Goal: Information Seeking & Learning: Learn about a topic

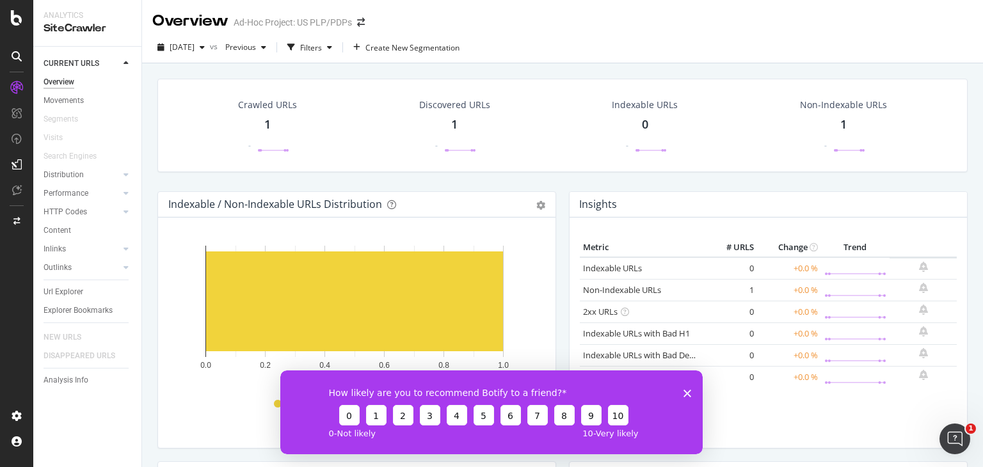
click at [684, 390] on polygon "Close survey" at bounding box center [687, 393] width 8 height 8
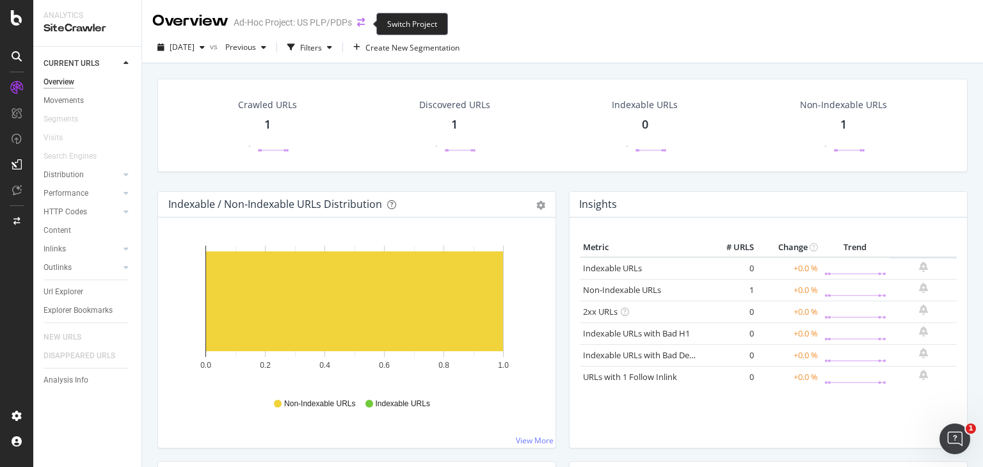
click at [358, 19] on icon "arrow-right-arrow-left" at bounding box center [361, 22] width 8 height 9
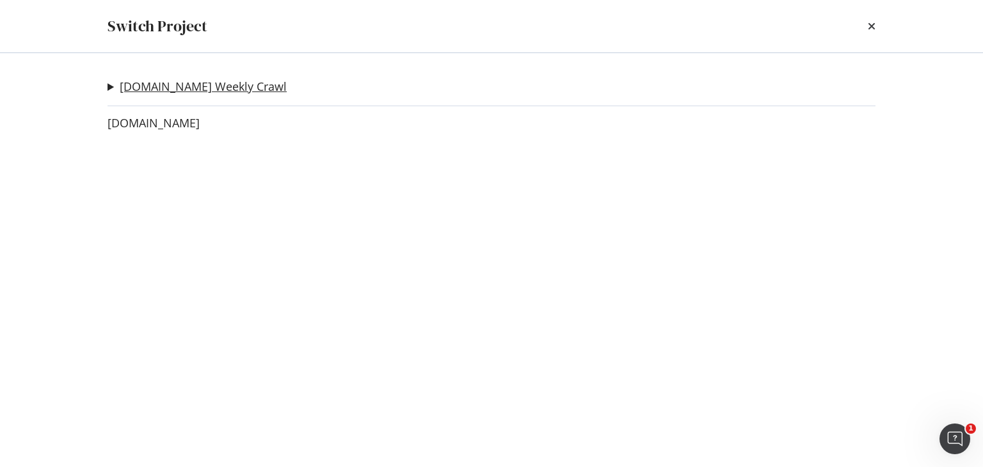
click at [180, 86] on link "[DOMAIN_NAME] Weekly Crawl" at bounding box center [203, 86] width 167 height 13
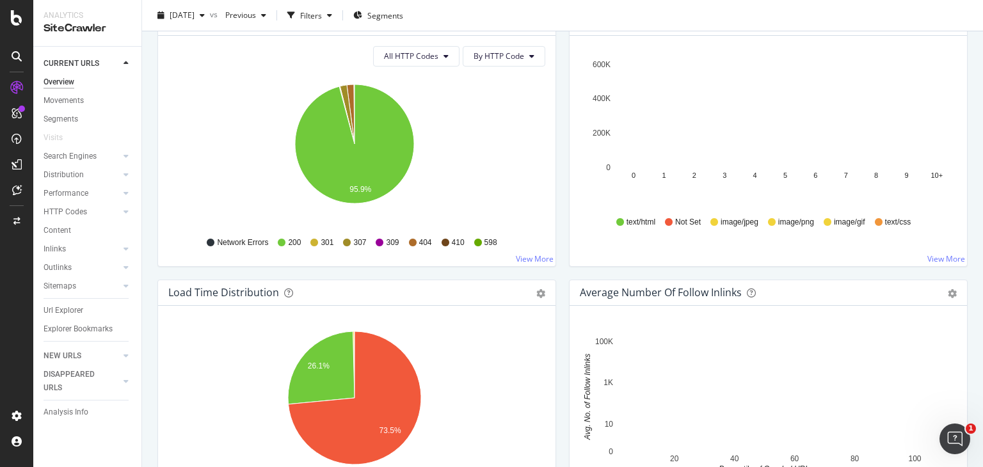
scroll to position [768, 0]
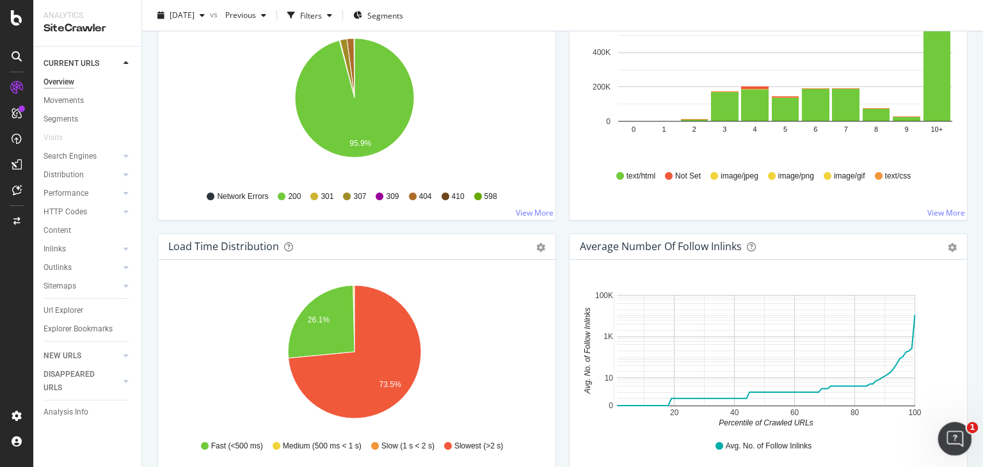
click at [959, 437] on icon "Open Intercom Messenger" at bounding box center [953, 437] width 21 height 21
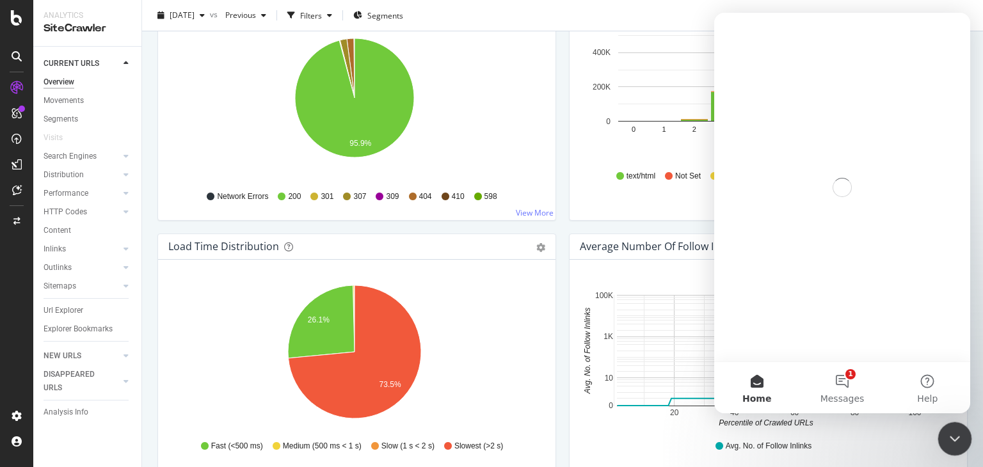
scroll to position [0, 0]
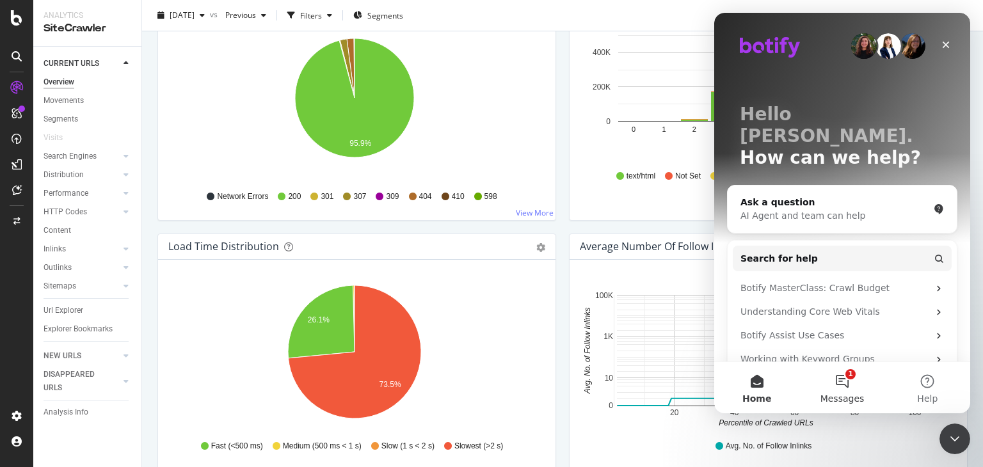
click at [847, 390] on button "1 Messages" at bounding box center [841, 387] width 85 height 51
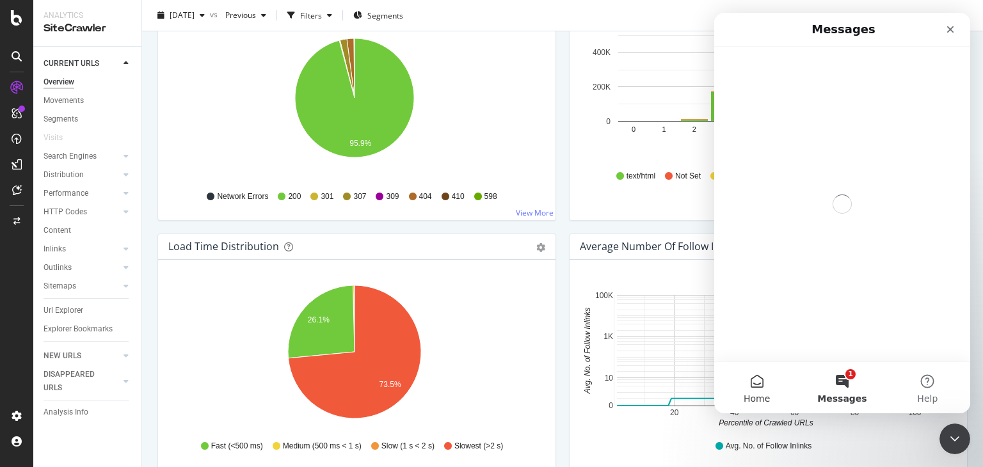
click at [770, 389] on button "Home" at bounding box center [756, 387] width 85 height 51
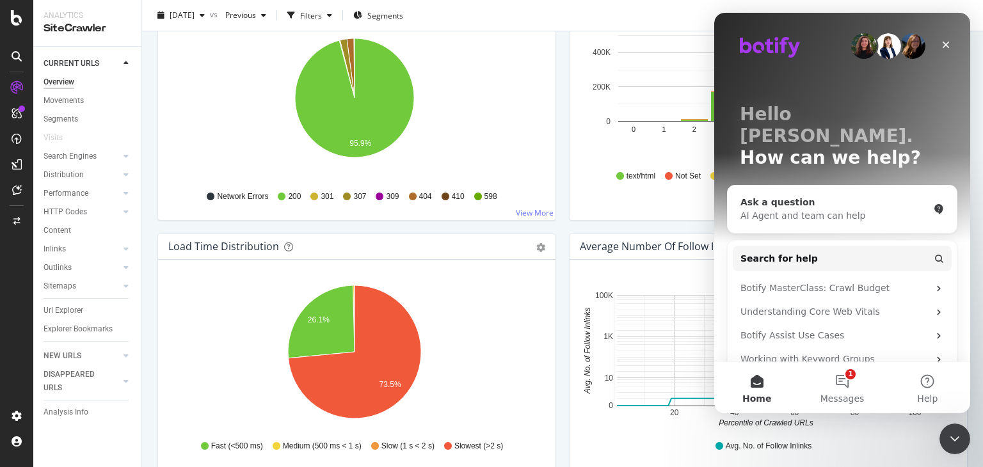
click at [829, 209] on div "AI Agent and team can help" at bounding box center [834, 215] width 188 height 13
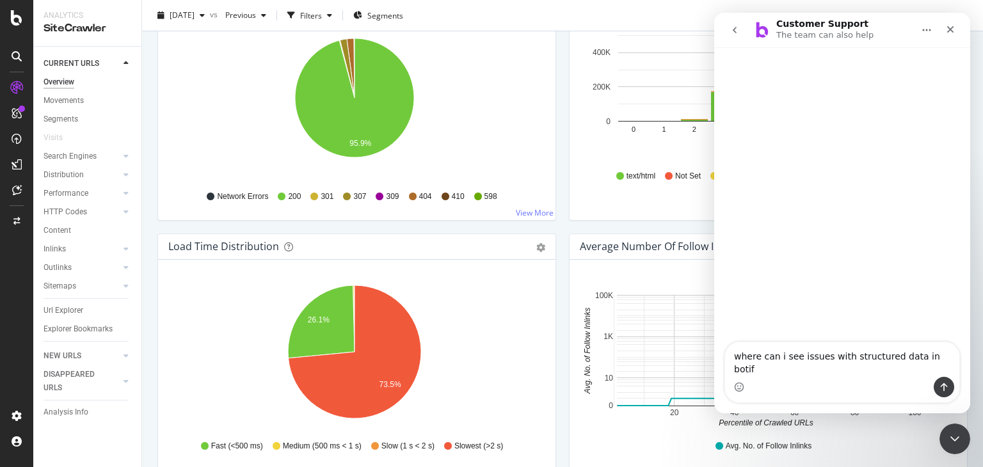
type textarea "where can i see issues with structured data in botify"
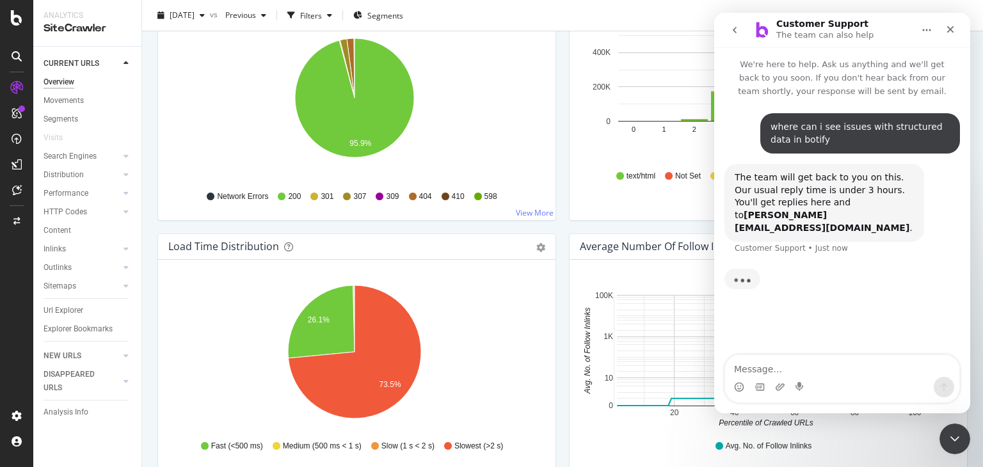
drag, startPoint x: 65, startPoint y: 227, endPoint x: 634, endPoint y: 238, distance: 569.0
click at [65, 227] on div "Content" at bounding box center [58, 230] width 28 height 13
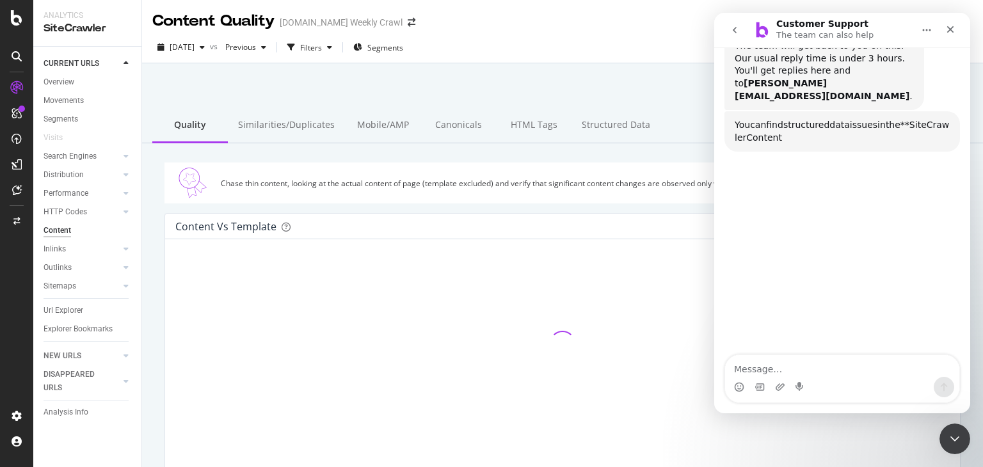
scroll to position [179, 0]
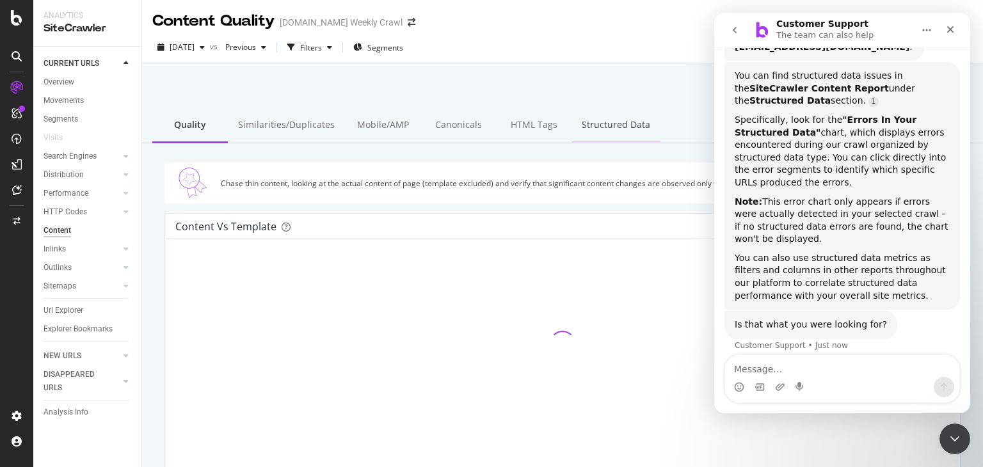
click at [600, 129] on div "Structured Data" at bounding box center [615, 125] width 89 height 35
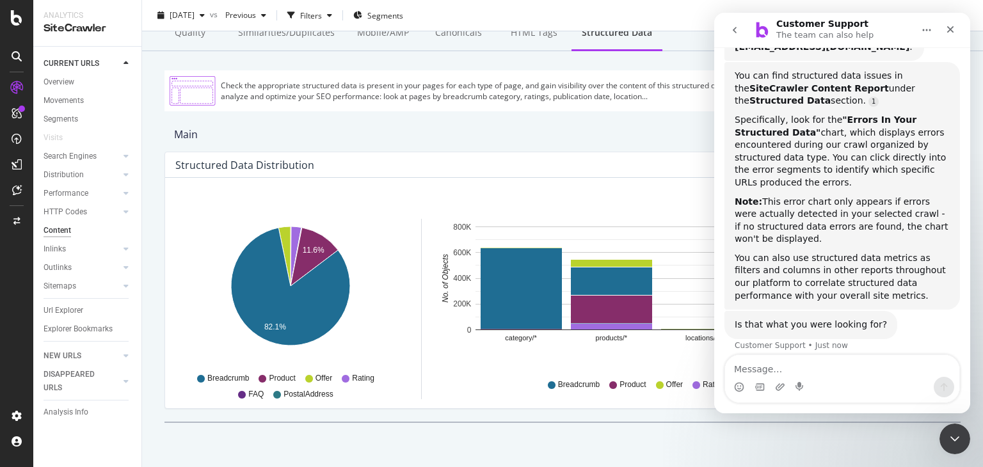
scroll to position [51, 0]
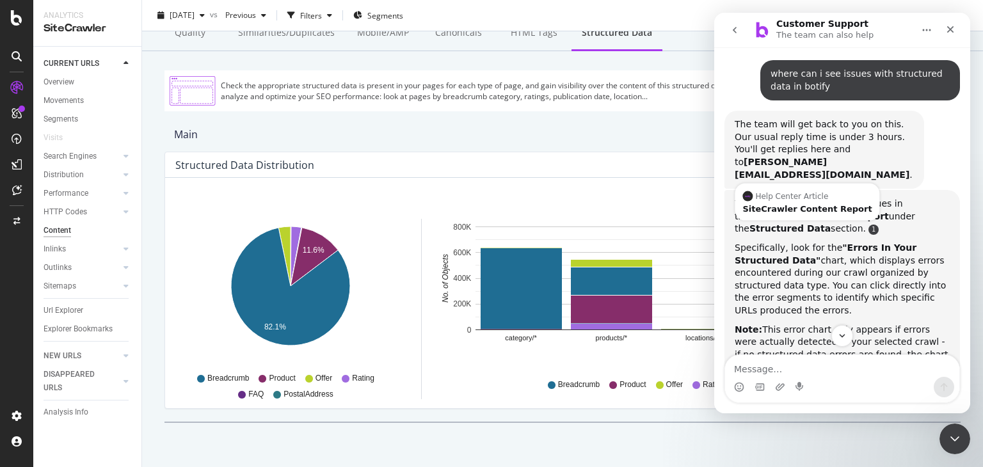
click at [868, 225] on link "Source reference 9276128:" at bounding box center [873, 230] width 10 height 10
click at [793, 205] on div "SiteCrawler Content Report" at bounding box center [806, 209] width 129 height 8
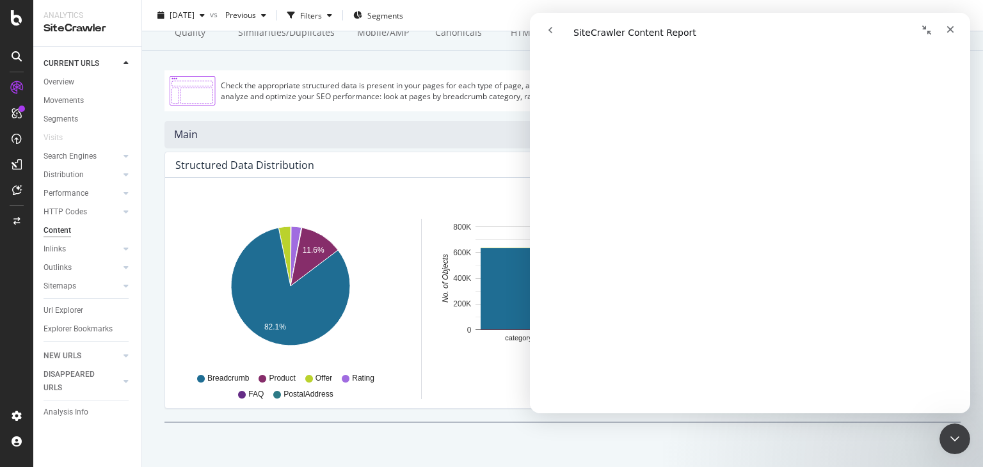
scroll to position [0, 0]
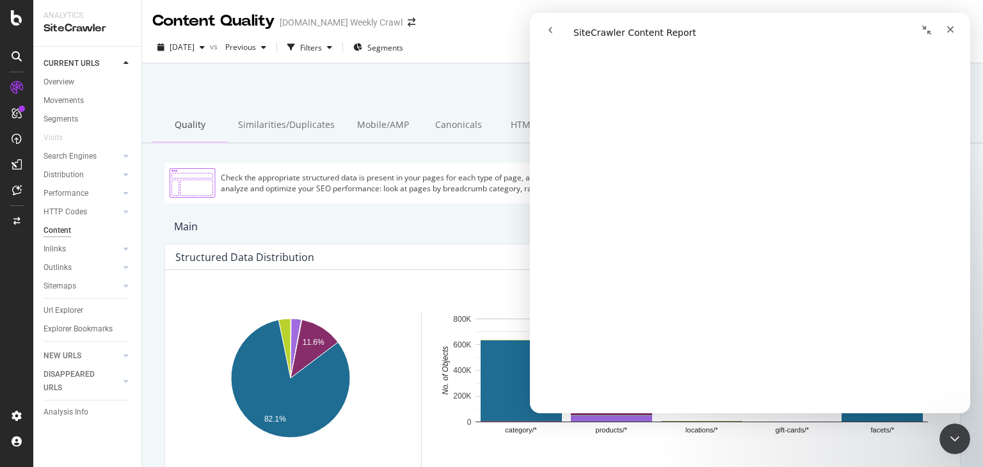
click at [185, 128] on div "Quality" at bounding box center [190, 125] width 76 height 35
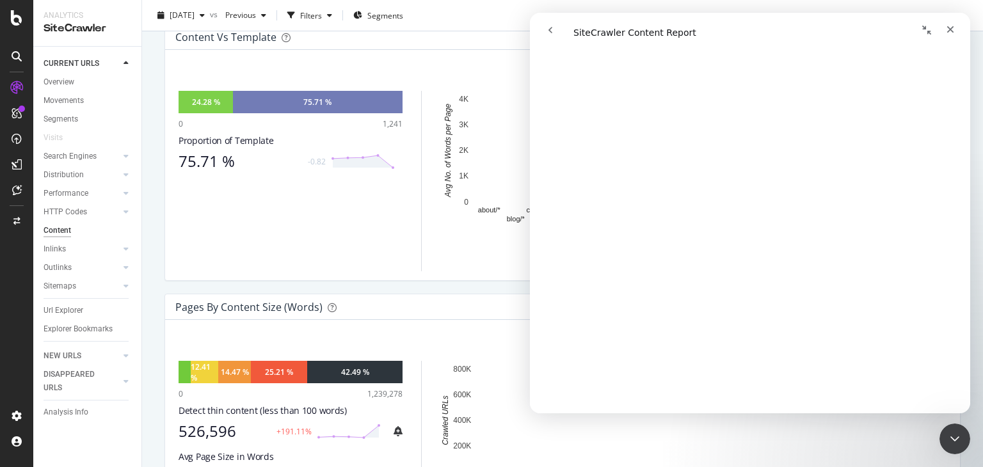
scroll to position [192, 0]
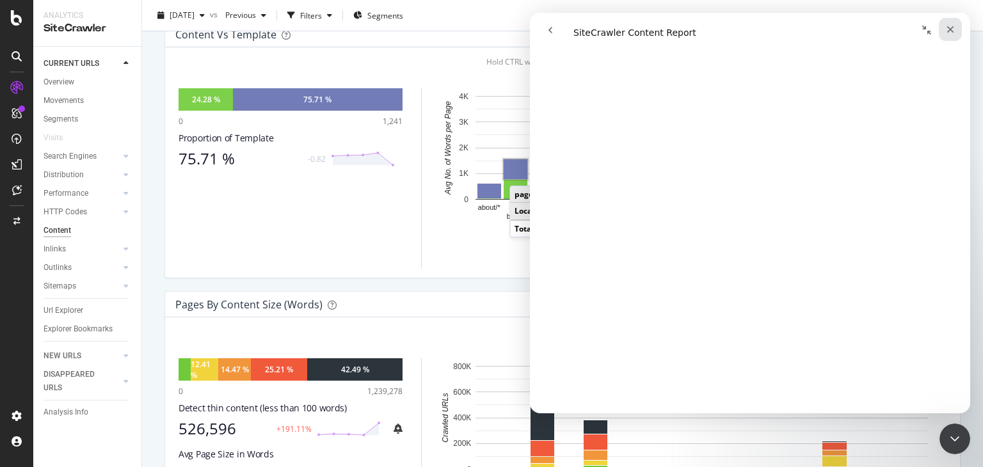
click at [942, 29] on div "Close" at bounding box center [950, 29] width 23 height 23
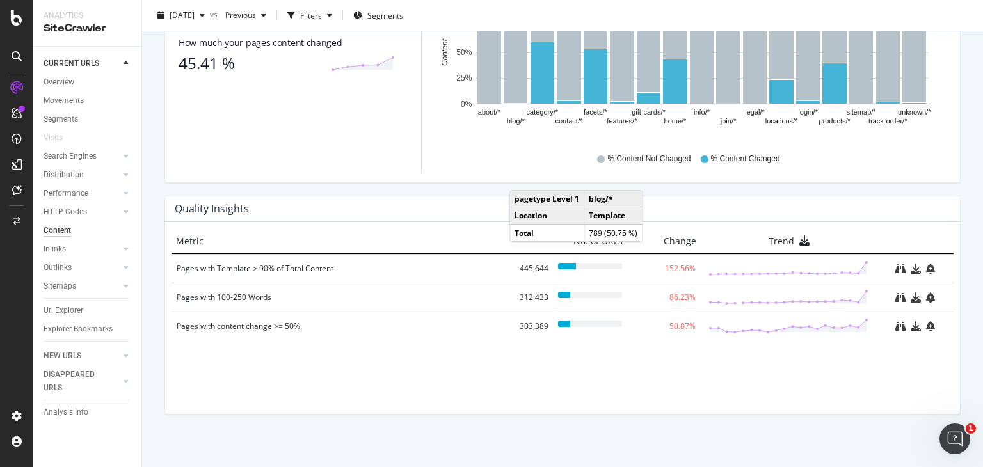
scroll to position [832, 0]
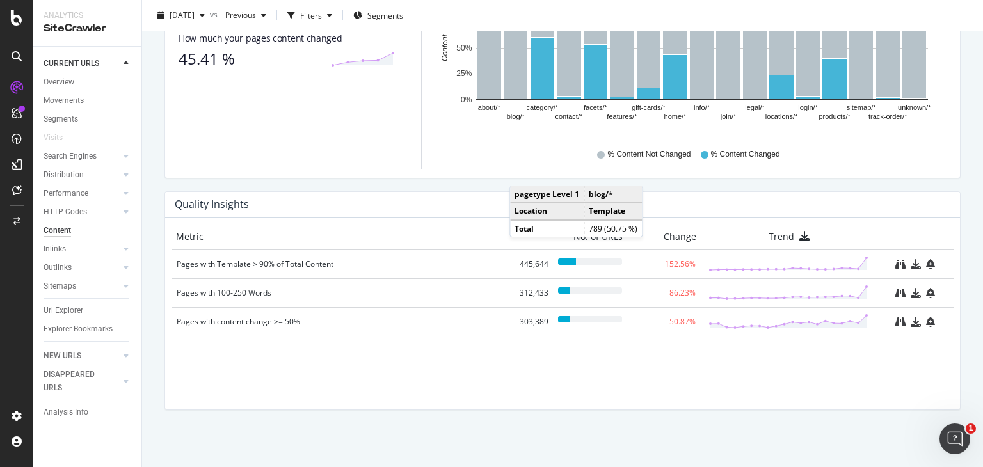
click at [673, 349] on div "Metric No. of URLs Change Trend Pages with Template > 90% of Total Content 445,…" at bounding box center [562, 314] width 795 height 192
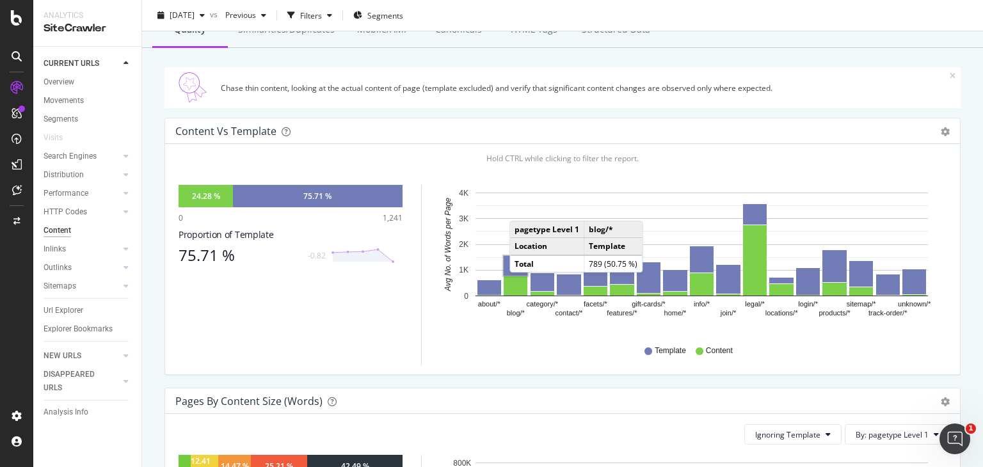
scroll to position [64, 0]
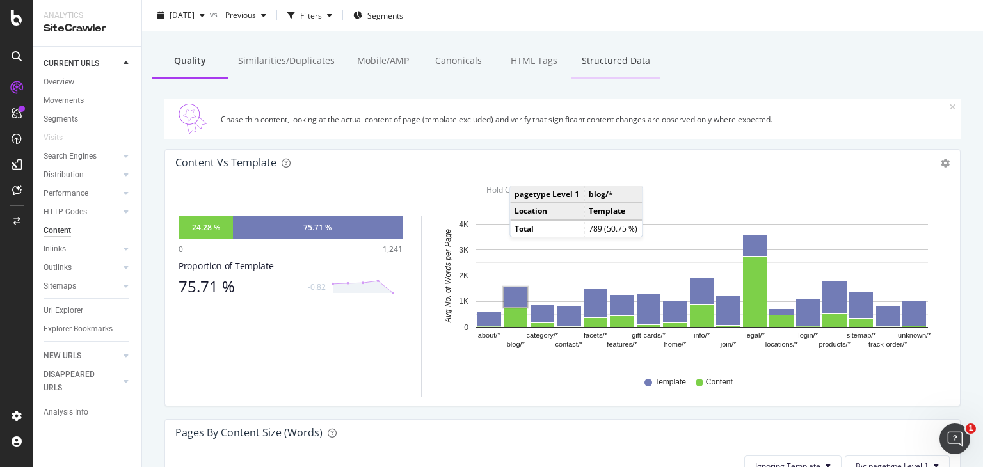
click at [599, 56] on div "Structured Data" at bounding box center [615, 61] width 89 height 35
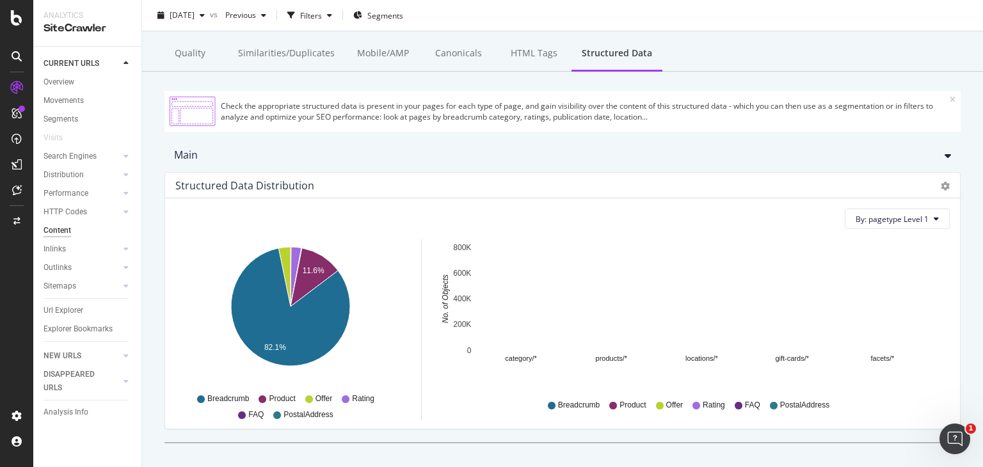
scroll to position [92, 0]
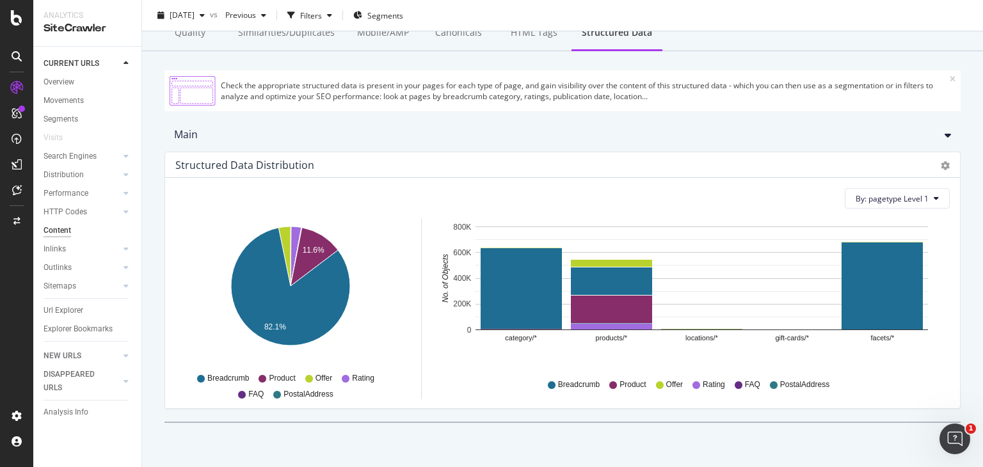
click at [620, 384] on span "Product" at bounding box center [632, 384] width 26 height 11
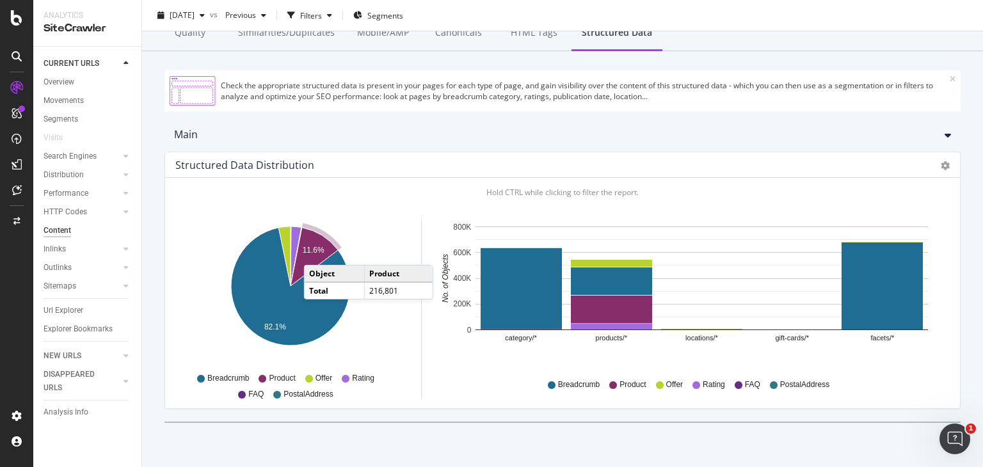
click at [317, 251] on text "11.6%" at bounding box center [314, 250] width 22 height 9
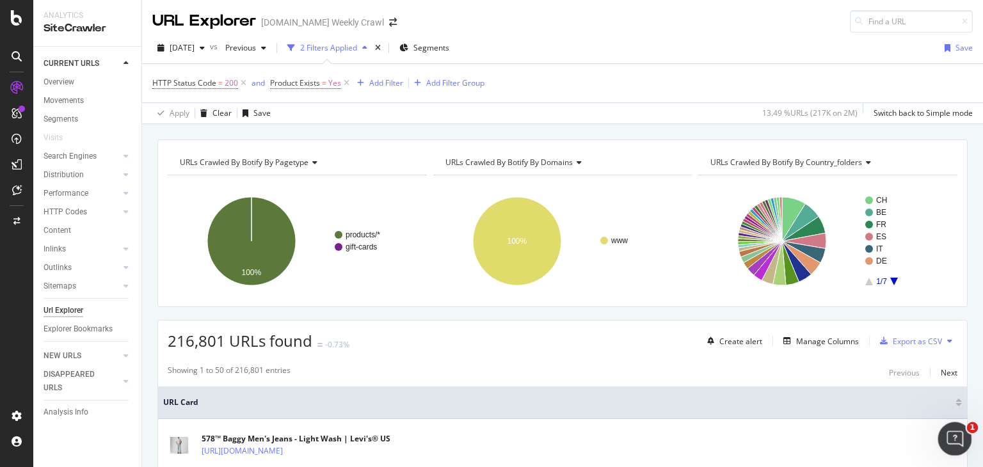
click at [948, 430] on icon "Open Intercom Messenger" at bounding box center [953, 437] width 21 height 21
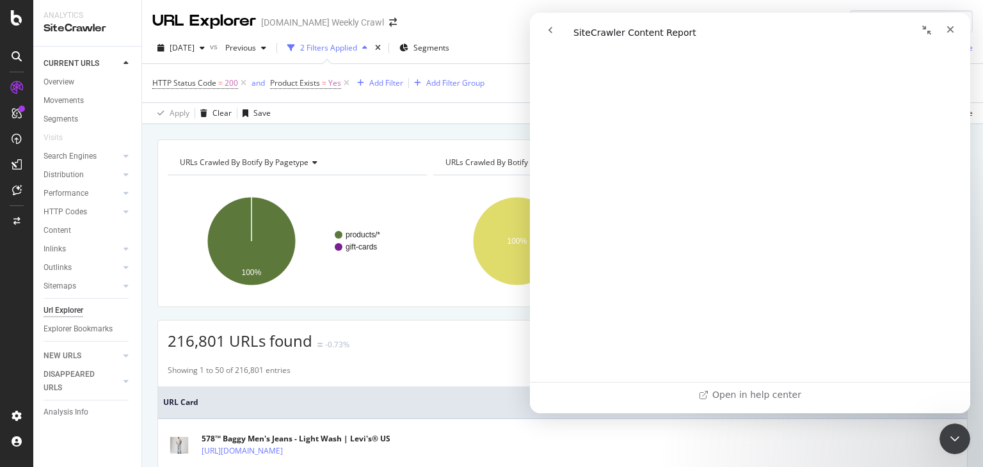
scroll to position [7819, 0]
click at [395, 392] on th "URL Card" at bounding box center [562, 402] width 809 height 33
click at [429, 336] on div "216,801 URLs found -0.73% Create alert Manage Columns Export as CSV" at bounding box center [562, 336] width 809 height 31
click at [433, 324] on div "216,801 URLs found -0.73% Create alert Manage Columns Export as CSV" at bounding box center [562, 336] width 809 height 31
click at [70, 233] on link "Content" at bounding box center [88, 230] width 89 height 13
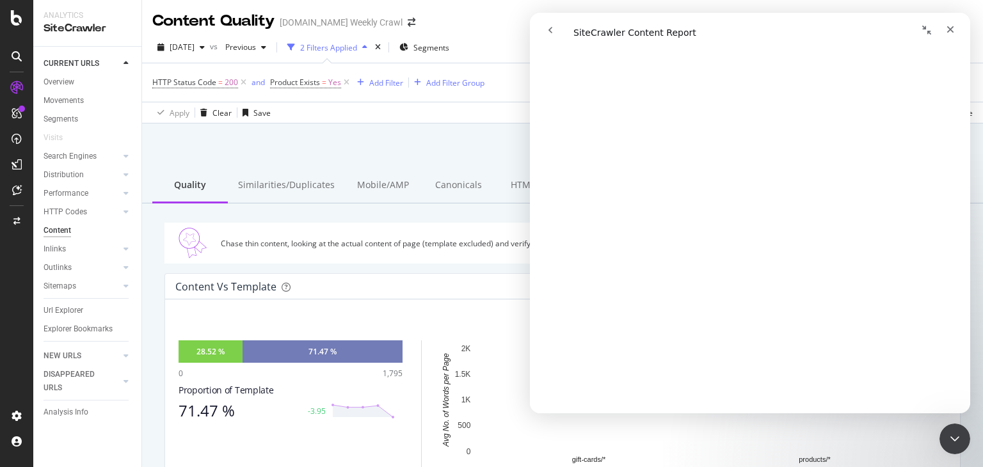
scroll to position [7627, 0]
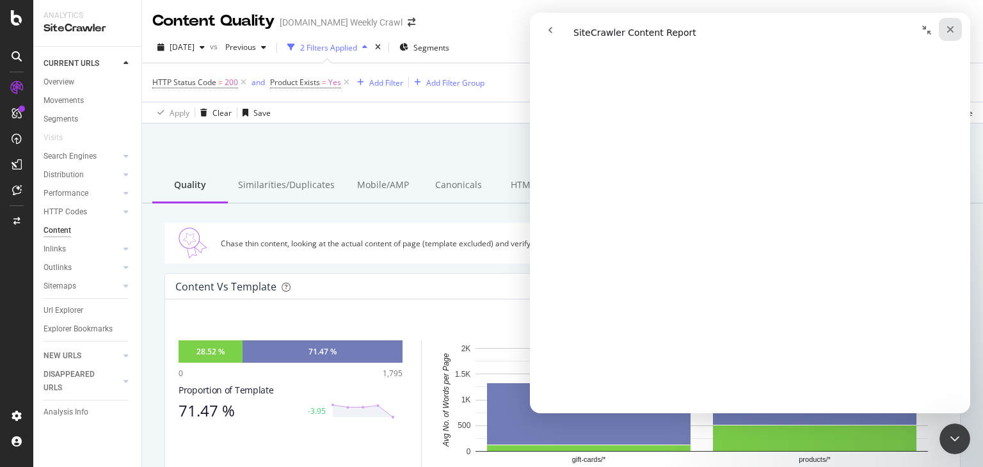
drag, startPoint x: 950, startPoint y: 37, endPoint x: 1481, endPoint y: 50, distance: 530.6
click at [950, 37] on div "Close" at bounding box center [950, 29] width 23 height 23
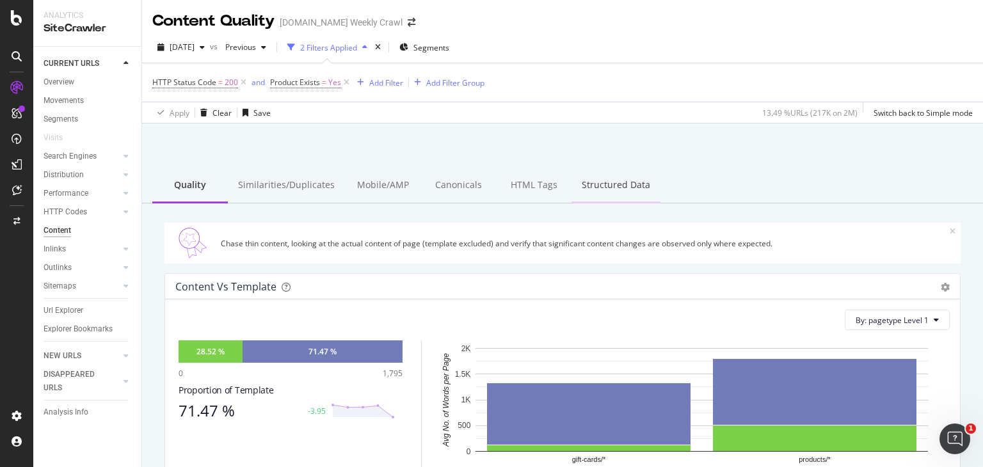
click at [592, 182] on div "Structured Data" at bounding box center [615, 185] width 89 height 35
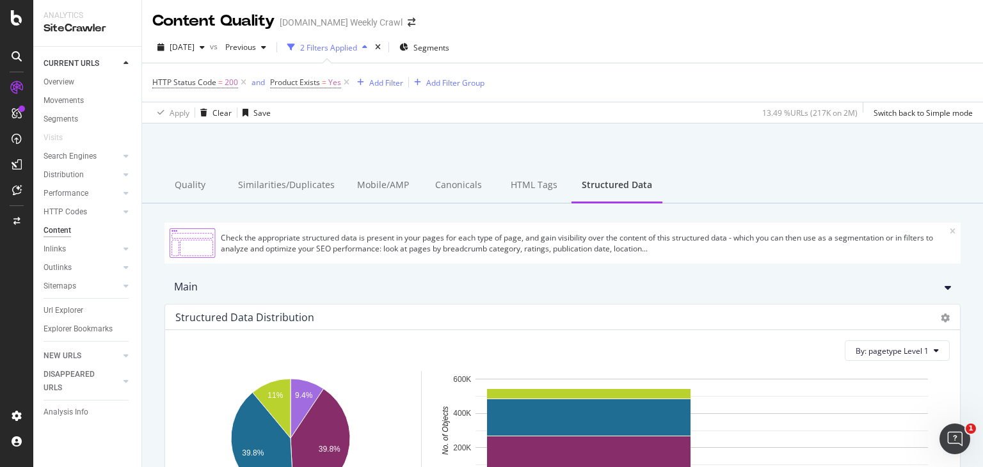
click at [565, 242] on div "Check the appropriate structured data is present in your pages for each type of…" at bounding box center [585, 243] width 729 height 22
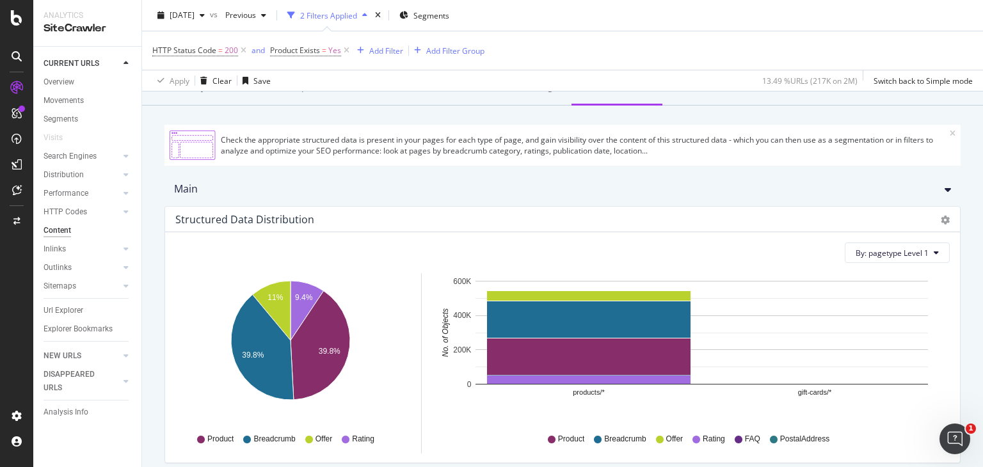
scroll to position [152, 0]
